Goal: Find contact information: Find contact information

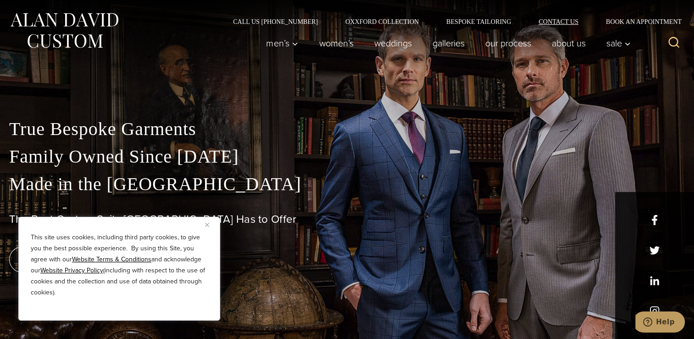
click at [566, 25] on link "Contact Us" at bounding box center [558, 21] width 67 height 6
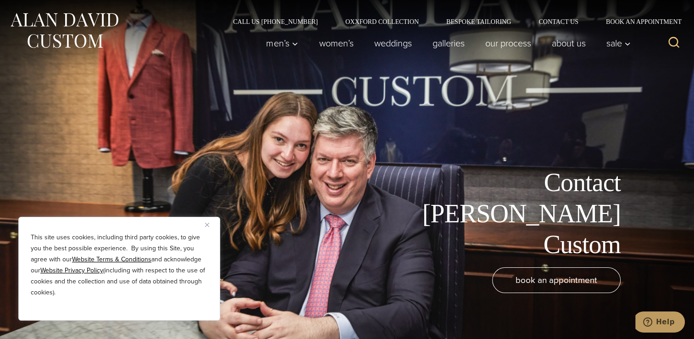
click at [206, 224] on img "Close" at bounding box center [207, 225] width 4 height 4
